Goal: Use online tool/utility: Utilize a website feature to perform a specific function

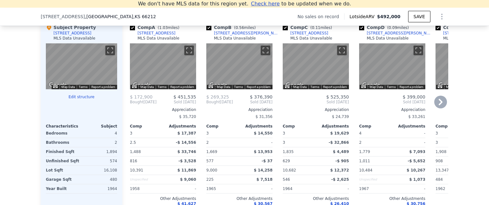
scroll to position [661, 0]
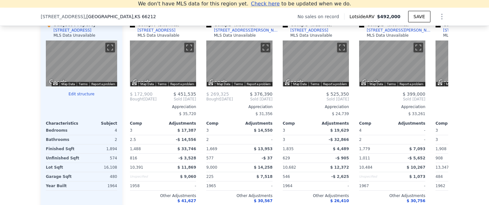
click at [78, 91] on button "Edit structure" at bounding box center [81, 93] width 71 height 5
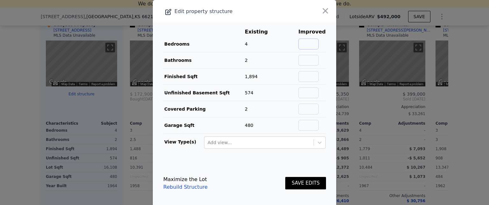
click at [306, 42] on input "text" at bounding box center [308, 44] width 20 height 11
type input "5"
click at [307, 54] on td at bounding box center [312, 60] width 28 height 16
click at [306, 60] on input "text" at bounding box center [308, 60] width 20 height 11
type input "2"
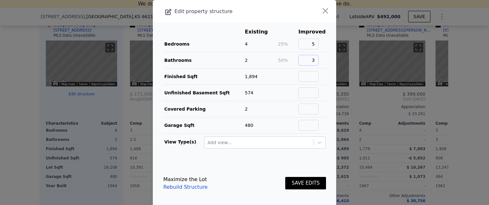
type input "3"
click at [274, 102] on td "2" at bounding box center [261, 109] width 33 height 16
click at [302, 77] on input "text" at bounding box center [308, 76] width 20 height 11
type input "2300"
click at [307, 91] on input "text" at bounding box center [308, 92] width 20 height 11
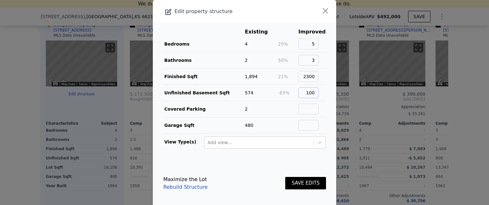
type input "100"
click at [306, 106] on input "text" at bounding box center [308, 109] width 20 height 11
click at [273, 107] on td "2" at bounding box center [261, 109] width 33 height 16
click at [296, 179] on button "SAVE EDITS" at bounding box center [305, 183] width 41 height 12
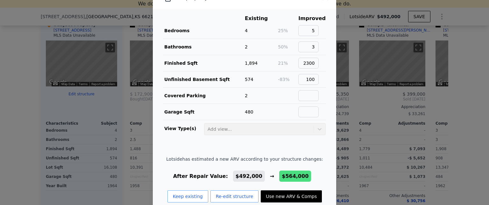
scroll to position [24, 0]
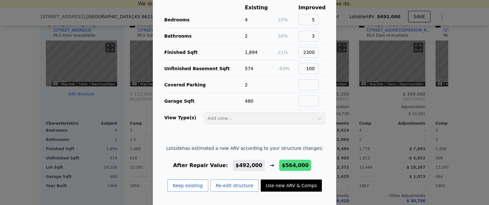
click at [281, 184] on button "Use new ARV & Comps" at bounding box center [291, 185] width 61 height 12
type input "5"
type input "3.5"
type input "1669"
type input "2639"
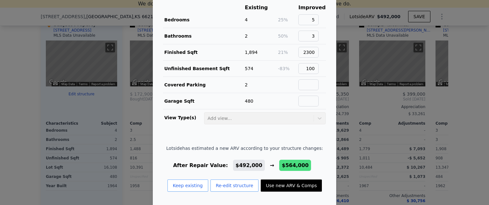
type input "18081"
checkbox input "true"
type input "$ 564,000"
type input "$ 97,967"
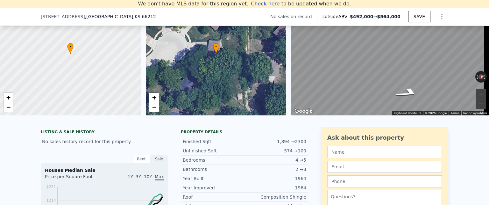
scroll to position [159, 0]
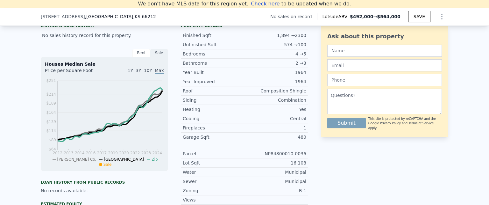
type input "4"
type input "3"
type input "1488"
type input "2450"
type input "15026"
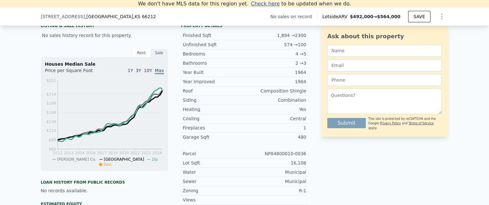
checkbox input "false"
type input "$ 492,000"
type input "$ 29,999"
